Goal: Information Seeking & Learning: Learn about a topic

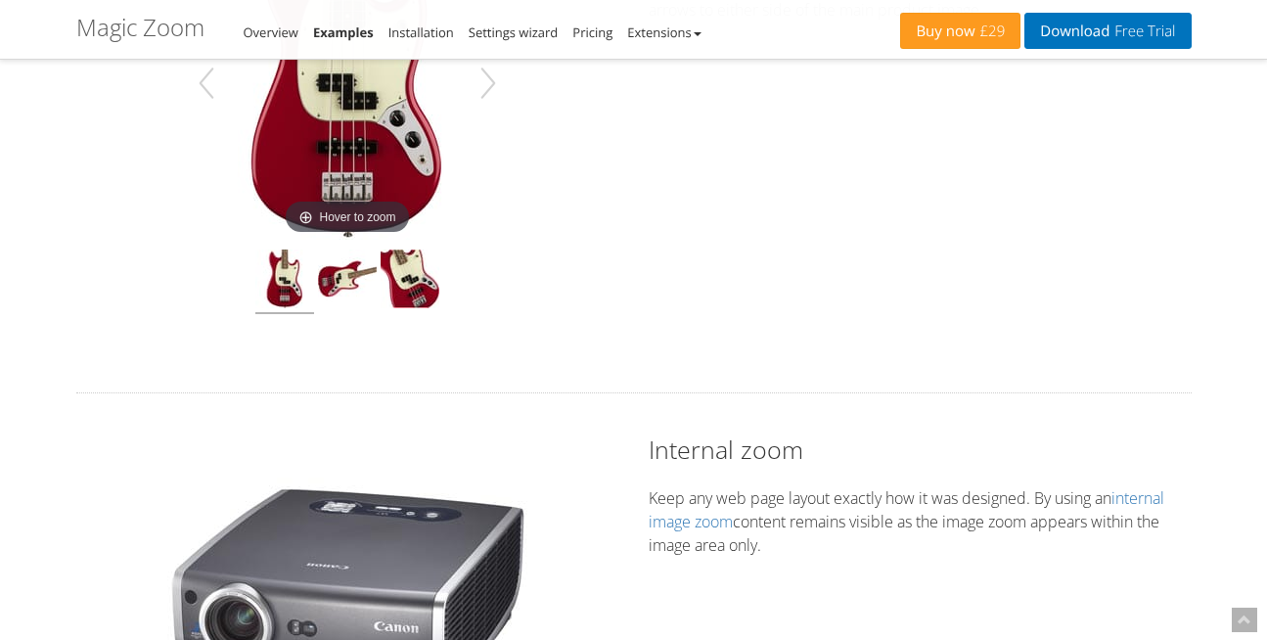
scroll to position [1014, 0]
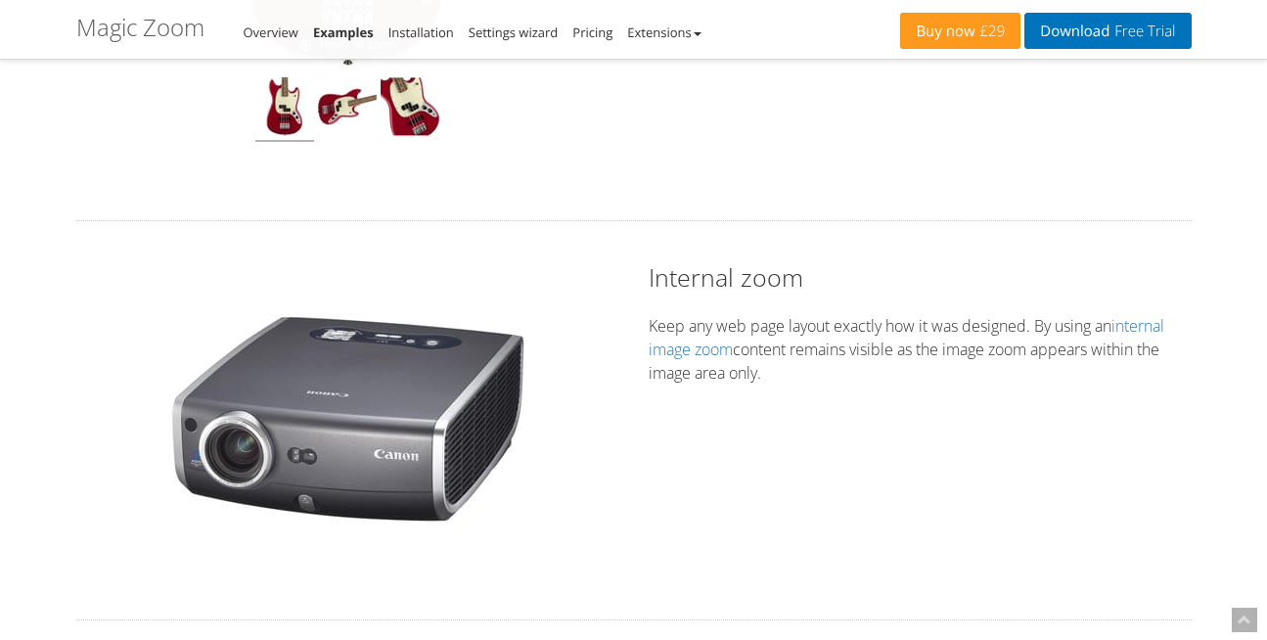
click at [720, 430] on div "Hover to zoom Internal zoom Keep any web page layout exactly how it was designe…" at bounding box center [634, 420] width 1144 height 320
click at [272, 35] on link "Overview" at bounding box center [271, 32] width 55 height 18
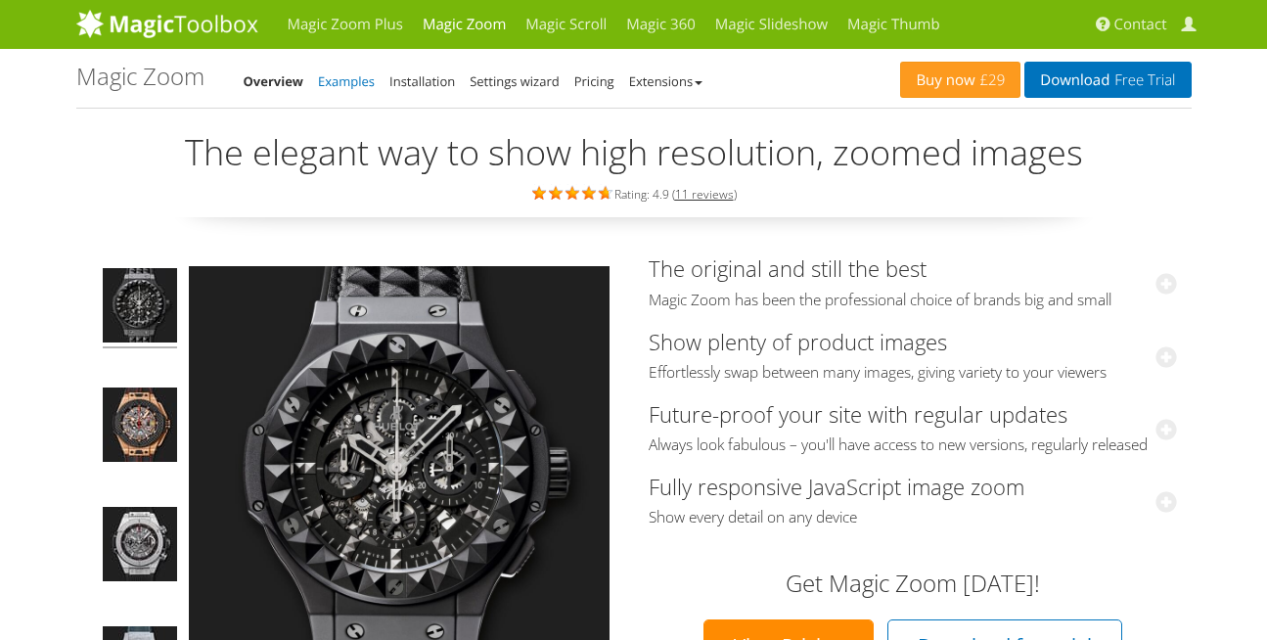
click at [347, 79] on link "Examples" at bounding box center [346, 81] width 57 height 18
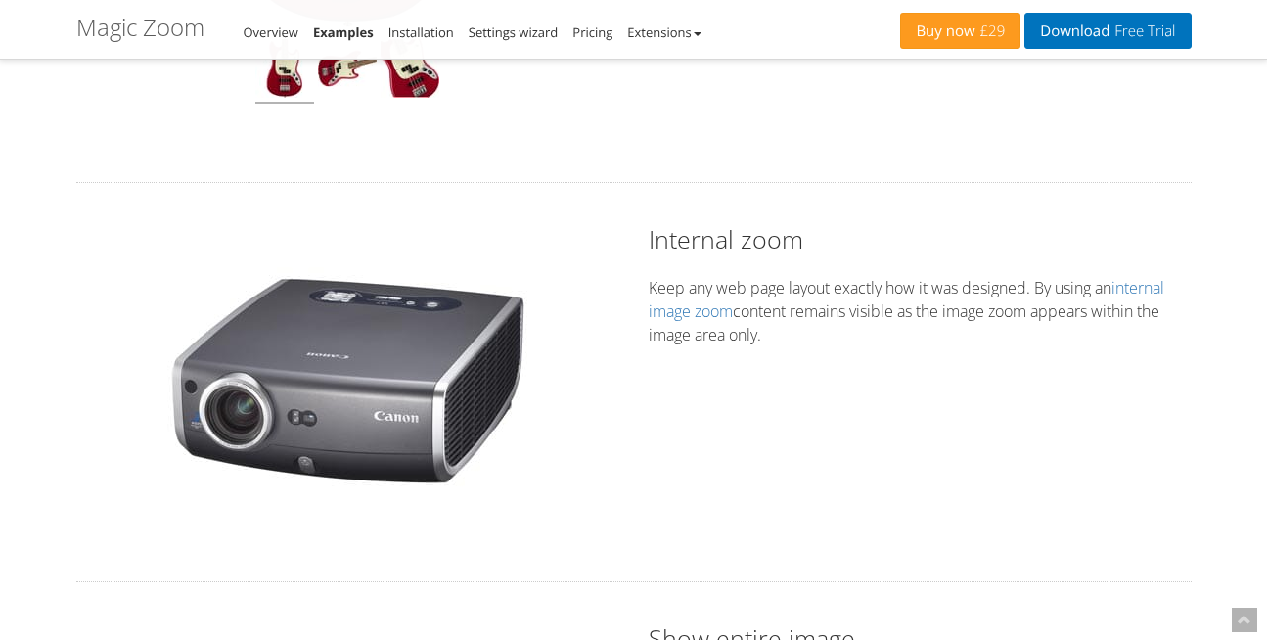
scroll to position [1048, 0]
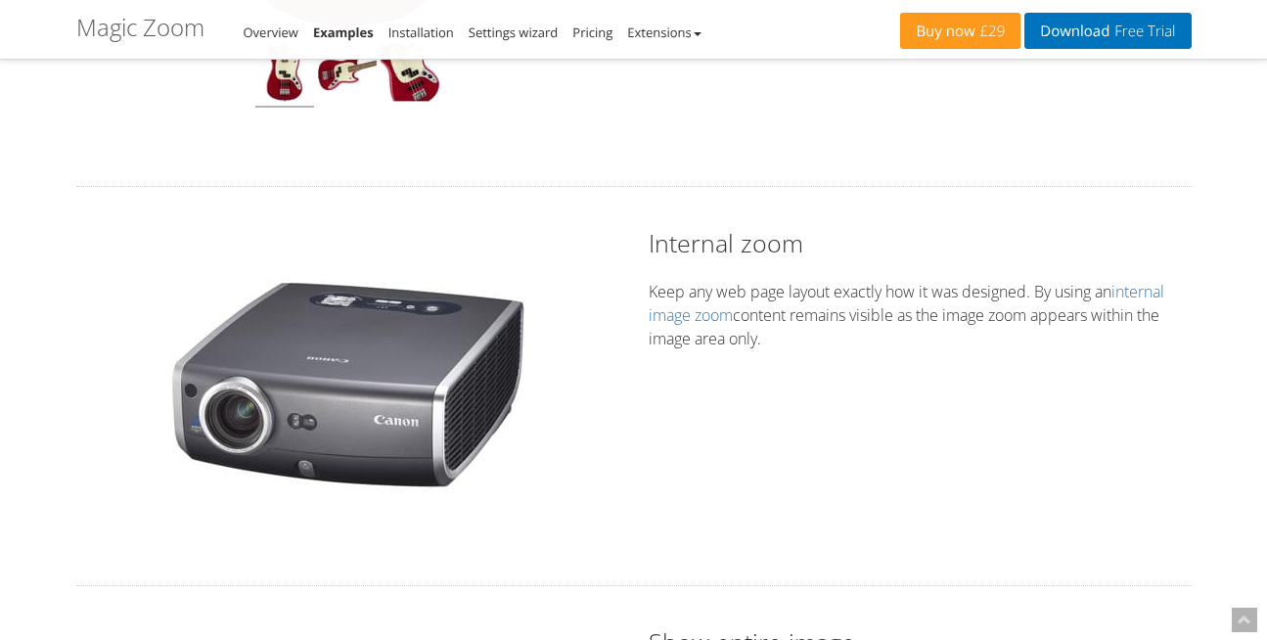
drag, startPoint x: 634, startPoint y: 245, endPoint x: 773, endPoint y: 373, distance: 189.0
click at [773, 373] on div "Hover to zoom Internal zoom Keep any web page layout exactly how it was designe…" at bounding box center [634, 386] width 1144 height 320
drag, startPoint x: 62, startPoint y: 184, endPoint x: 976, endPoint y: 463, distance: 956.0
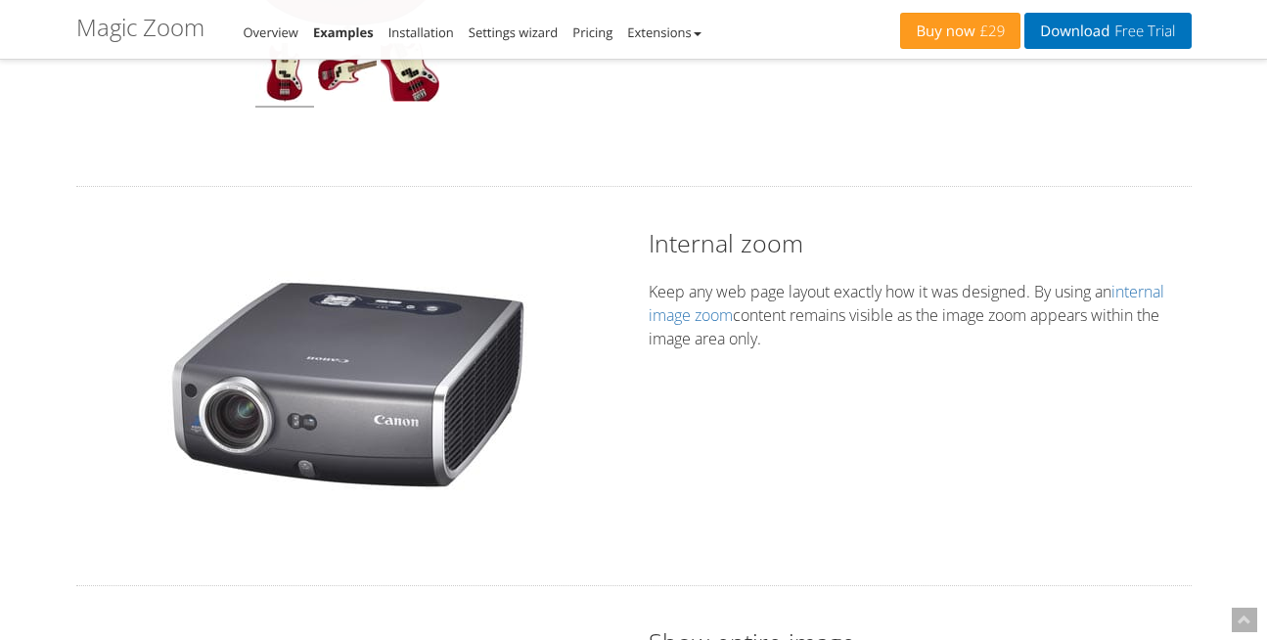
copy div "Hover to zoom Gallery arrows Improve user experience instantly by giving custom…"
click at [976, 463] on div "Hover to zoom Internal zoom Keep any web page layout exactly how it was designe…" at bounding box center [634, 386] width 1144 height 320
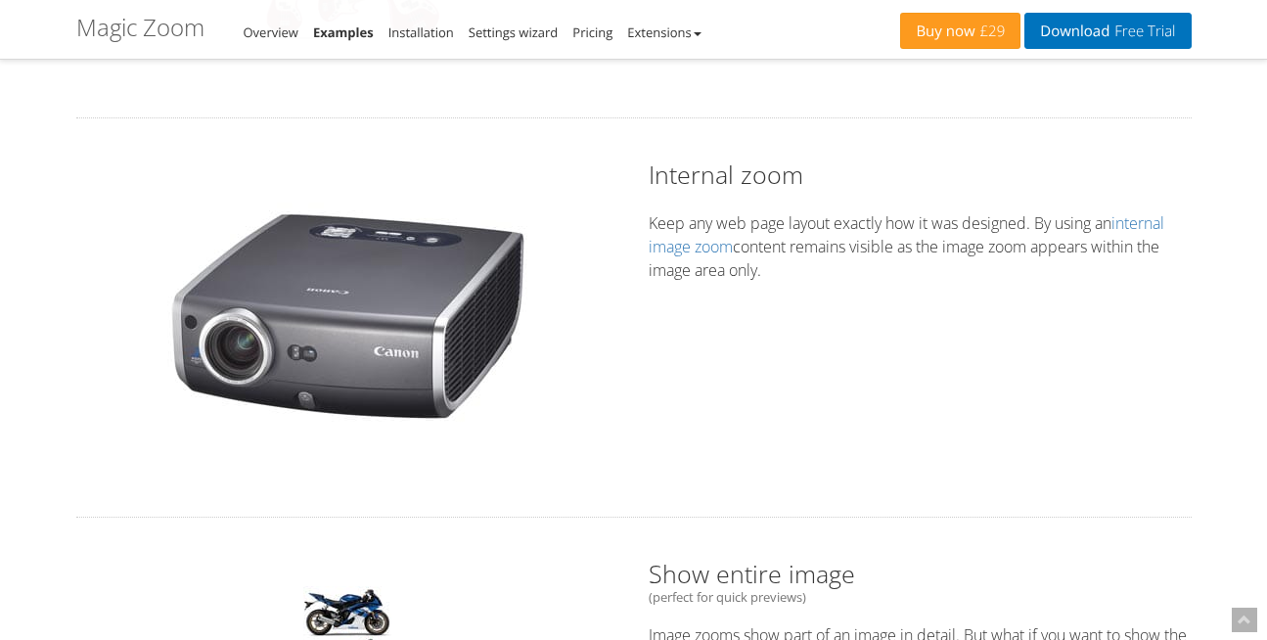
scroll to position [1080, 0]
